Goal: Task Accomplishment & Management: Manage account settings

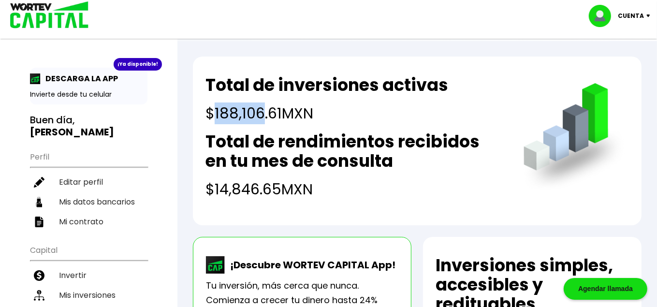
drag, startPoint x: 216, startPoint y: 114, endPoint x: 263, endPoint y: 111, distance: 47.9
click at [263, 111] on h4 "$188,106.61 MXN" at bounding box center [326, 113] width 243 height 22
copy h4 "188,106"
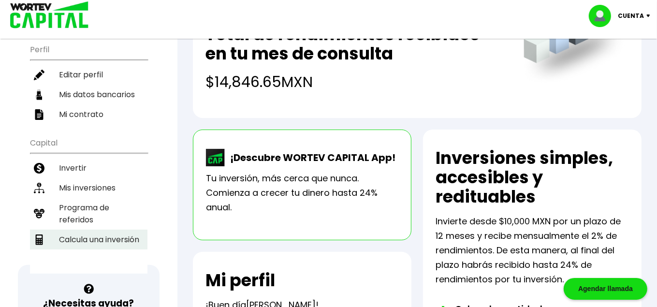
click at [100, 230] on li "Calcula una inversión" at bounding box center [88, 240] width 117 height 20
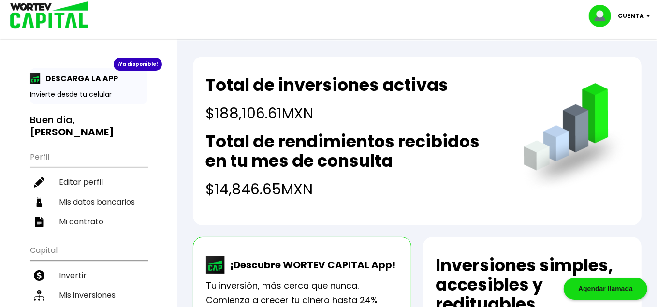
select select "1"
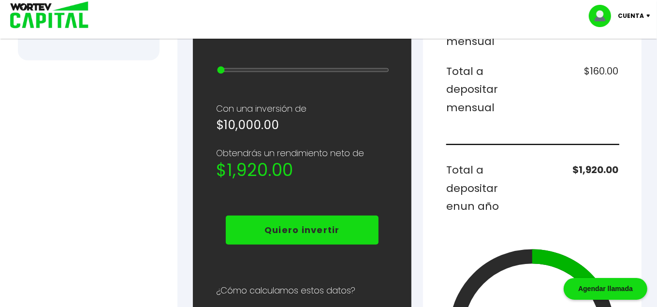
scroll to position [215, 0]
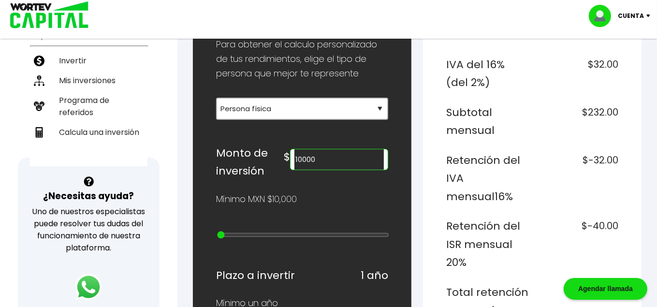
click at [176, 123] on div "¡Ya disponible! DESCARGA LA APP Invierte desde tu celular Buen día, [PERSON_NAM…" at bounding box center [328, 307] width 657 height 1025
paste input "88106"
type input "188106"
click at [349, 174] on div "$ 188106" at bounding box center [336, 162] width 104 height 36
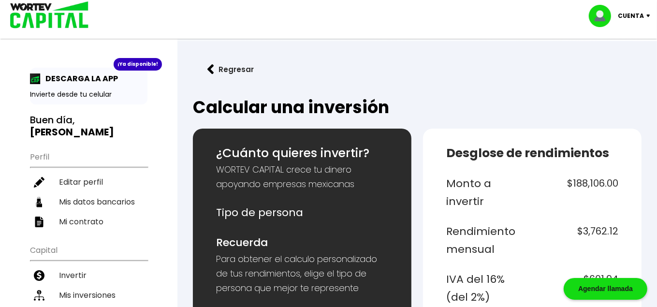
scroll to position [54, 0]
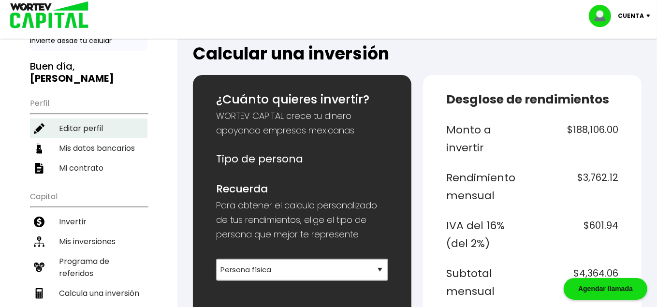
click at [76, 118] on li "Editar perfil" at bounding box center [88, 128] width 117 height 20
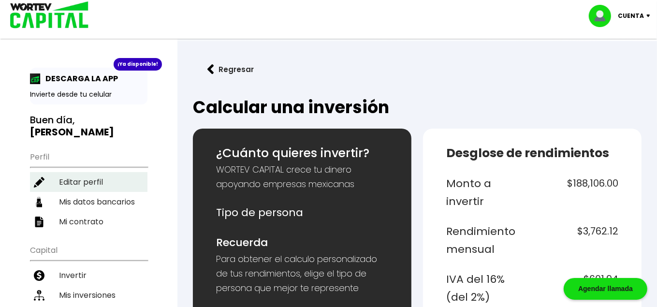
select select "Hombre"
select select "Licenciatura"
select select "TM"
select select "Nu Bank"
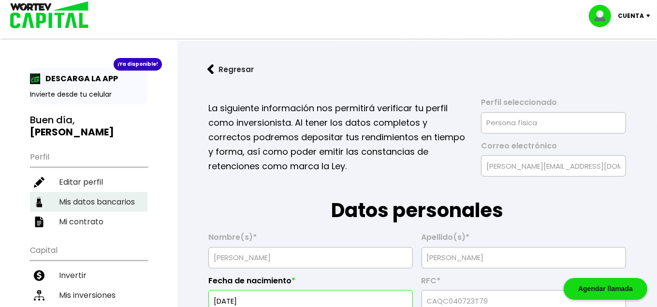
click at [106, 194] on li "Mis datos bancarios" at bounding box center [88, 202] width 117 height 20
select select "Nu Bank"
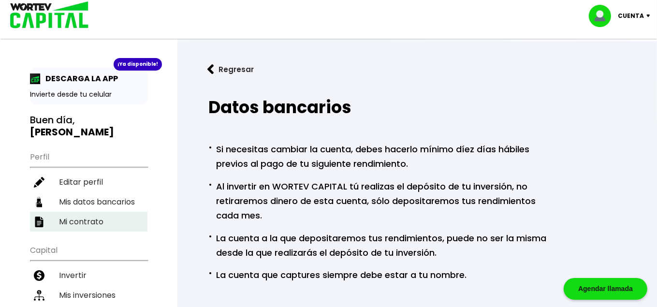
click at [105, 212] on li "Mi contrato" at bounding box center [88, 222] width 117 height 20
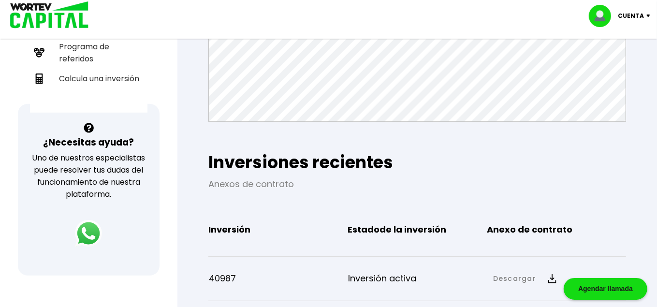
scroll to position [54, 0]
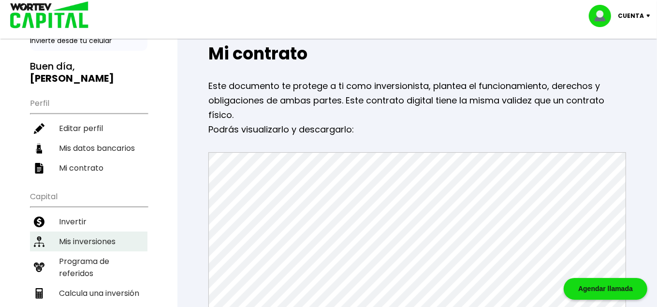
click at [92, 231] on li "Mis inversiones" at bounding box center [88, 241] width 117 height 20
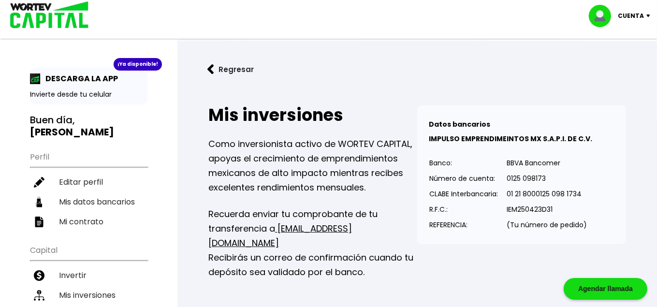
click at [212, 67] on img at bounding box center [210, 69] width 7 height 10
